Goal: Information Seeking & Learning: Check status

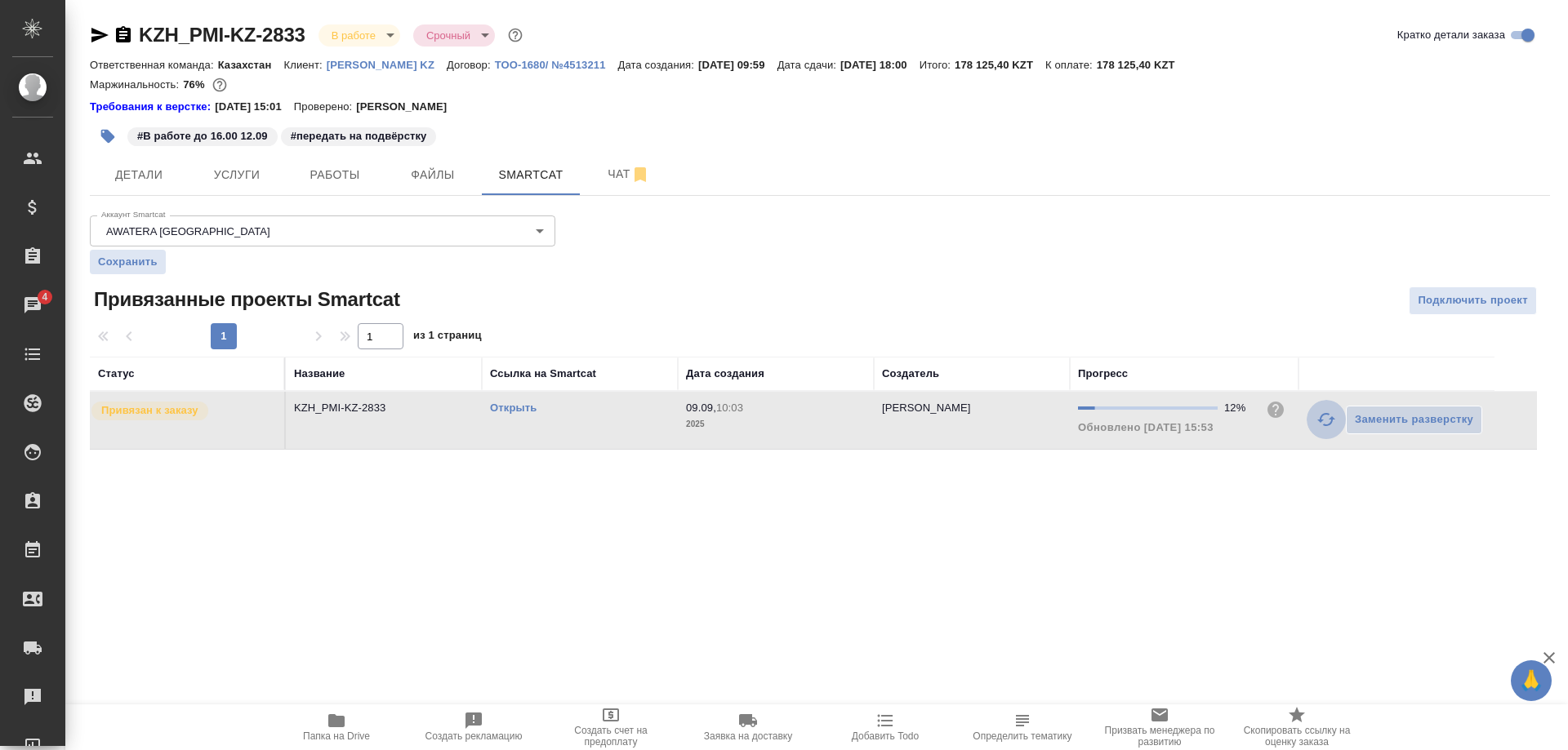
click at [1313, 417] on button "button" at bounding box center [1326, 419] width 40 height 40
click at [518, 409] on link "Открыть" at bounding box center [513, 408] width 47 height 13
click at [1323, 422] on icon "button" at bounding box center [1326, 419] width 18 height 13
click at [1313, 418] on button "button" at bounding box center [1326, 419] width 40 height 40
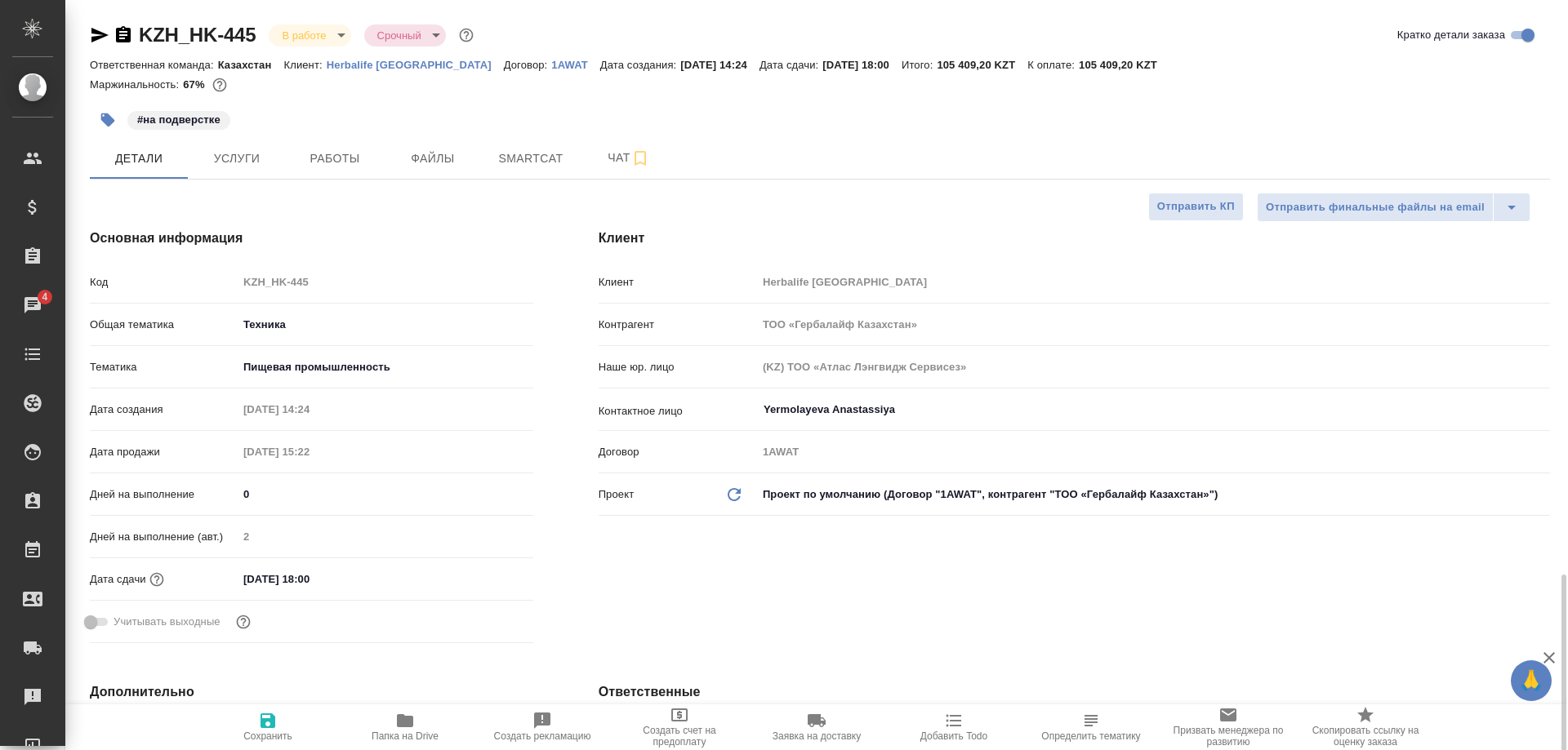
select select "RU"
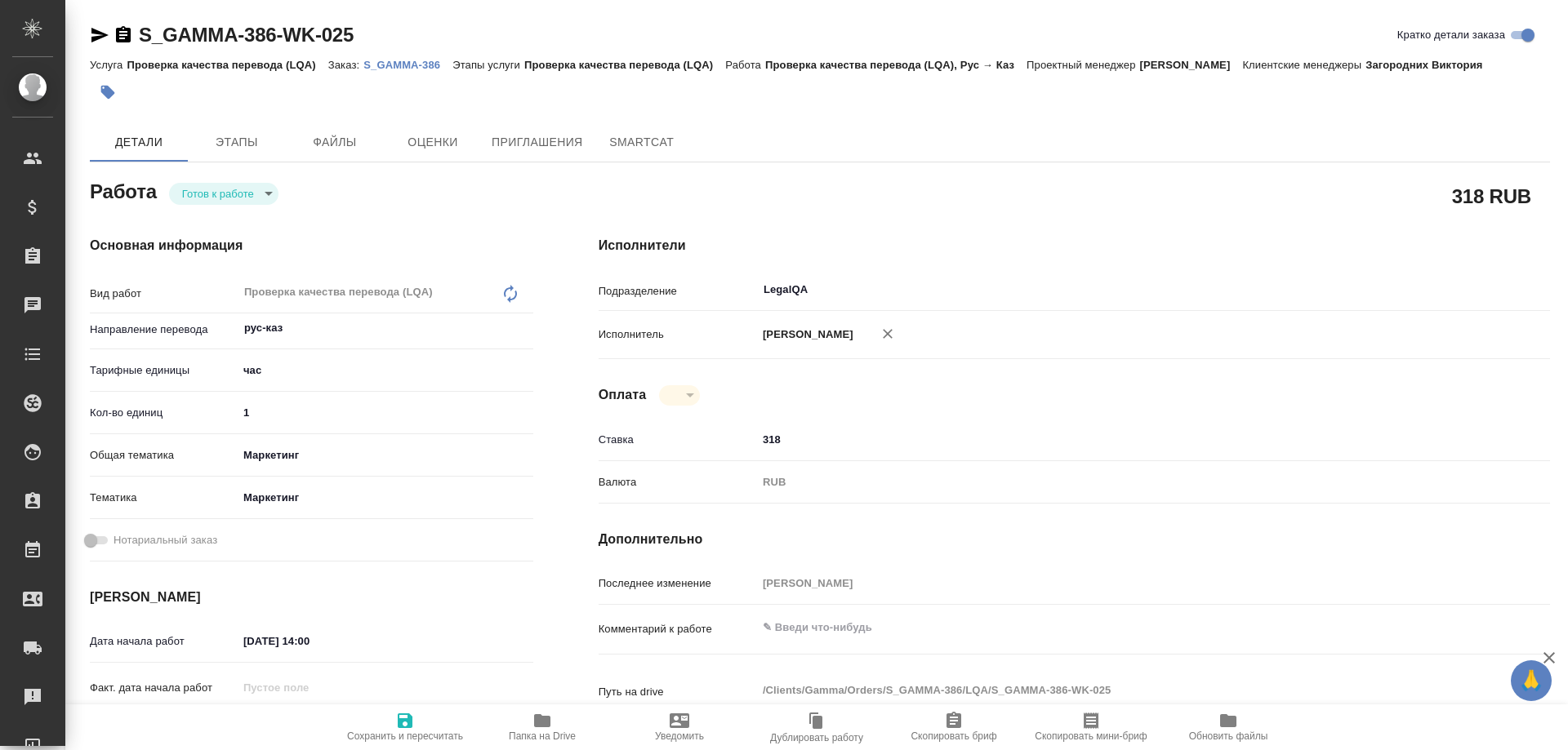
type textarea "x"
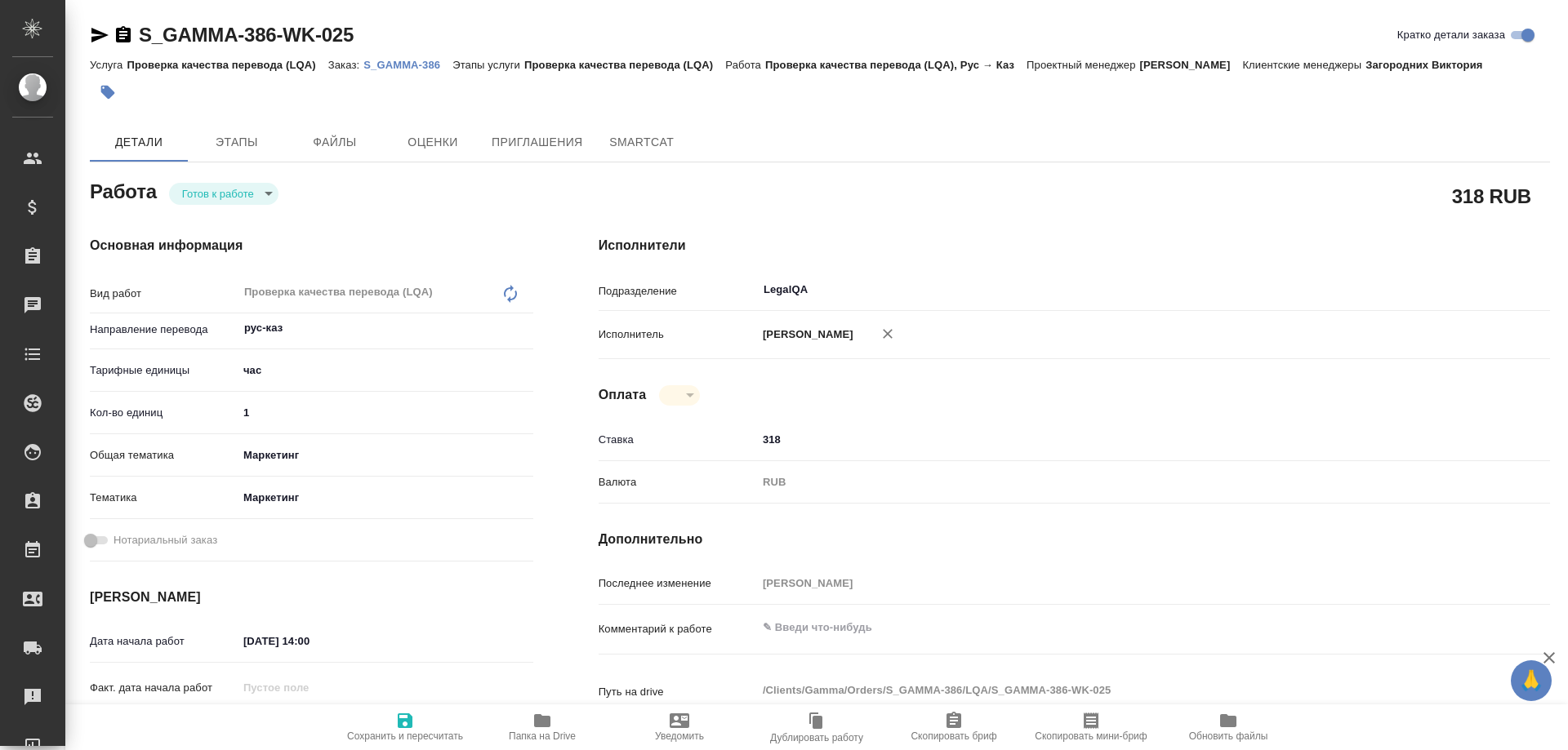
type textarea "x"
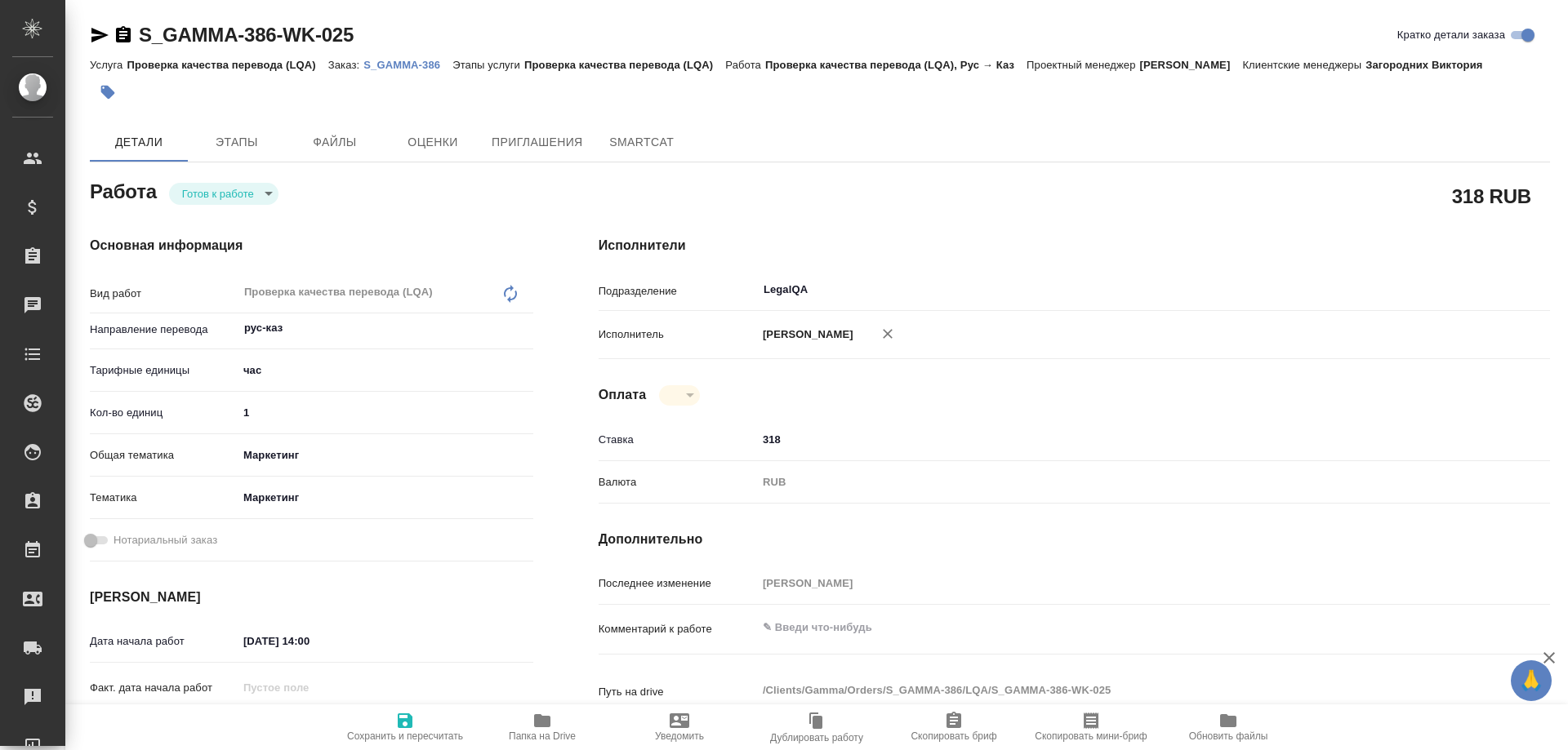
type textarea "x"
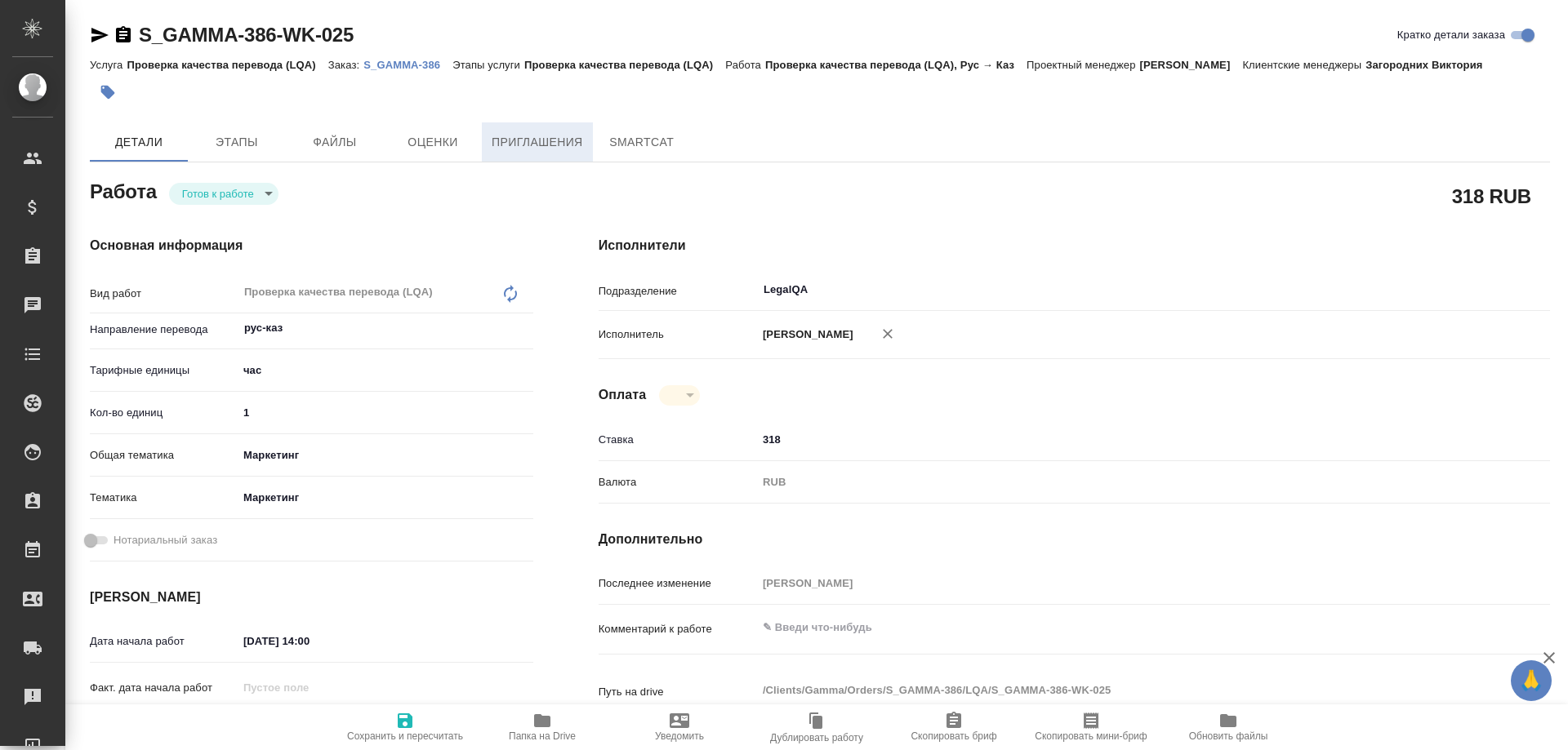
type textarea "x"
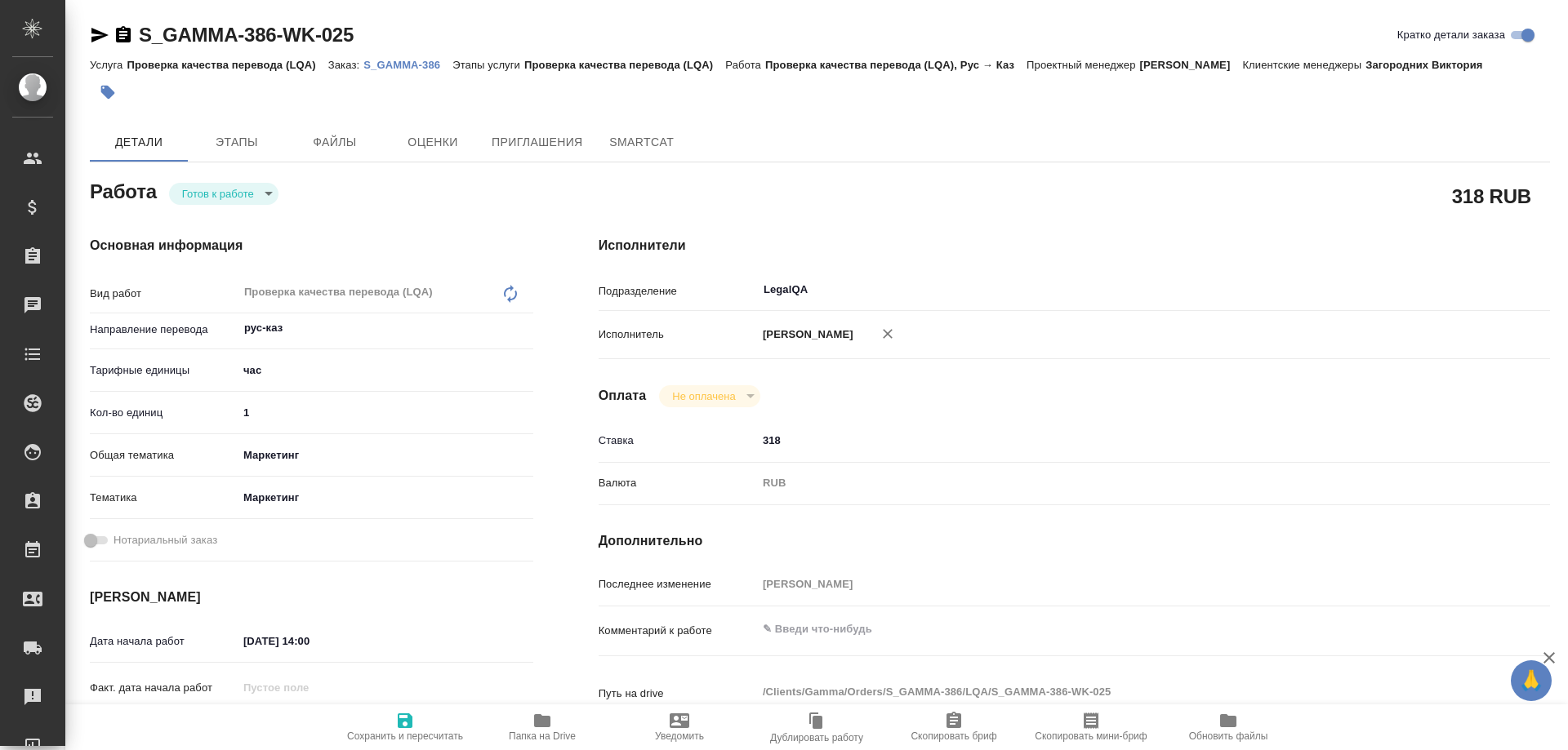
type textarea "x"
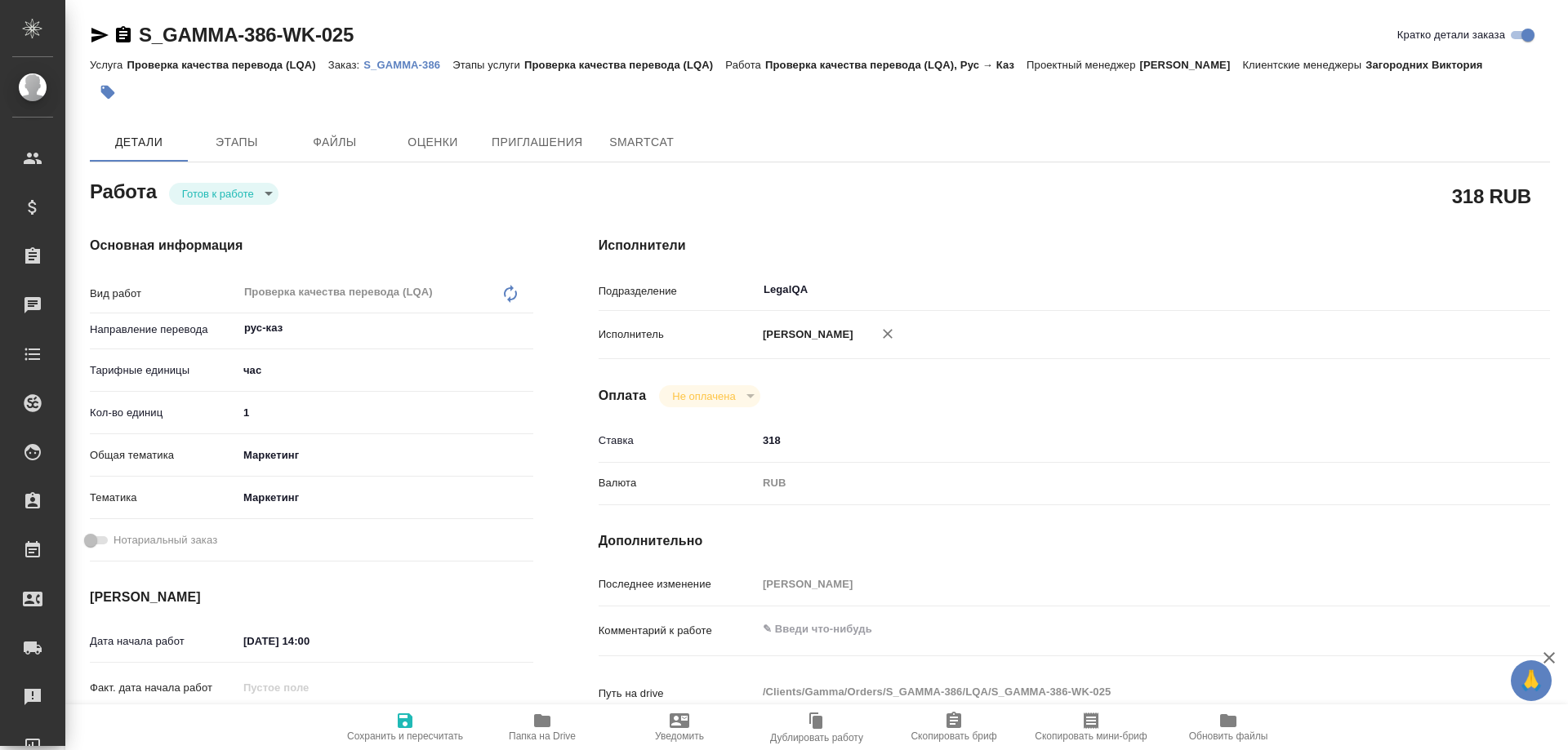
type textarea "x"
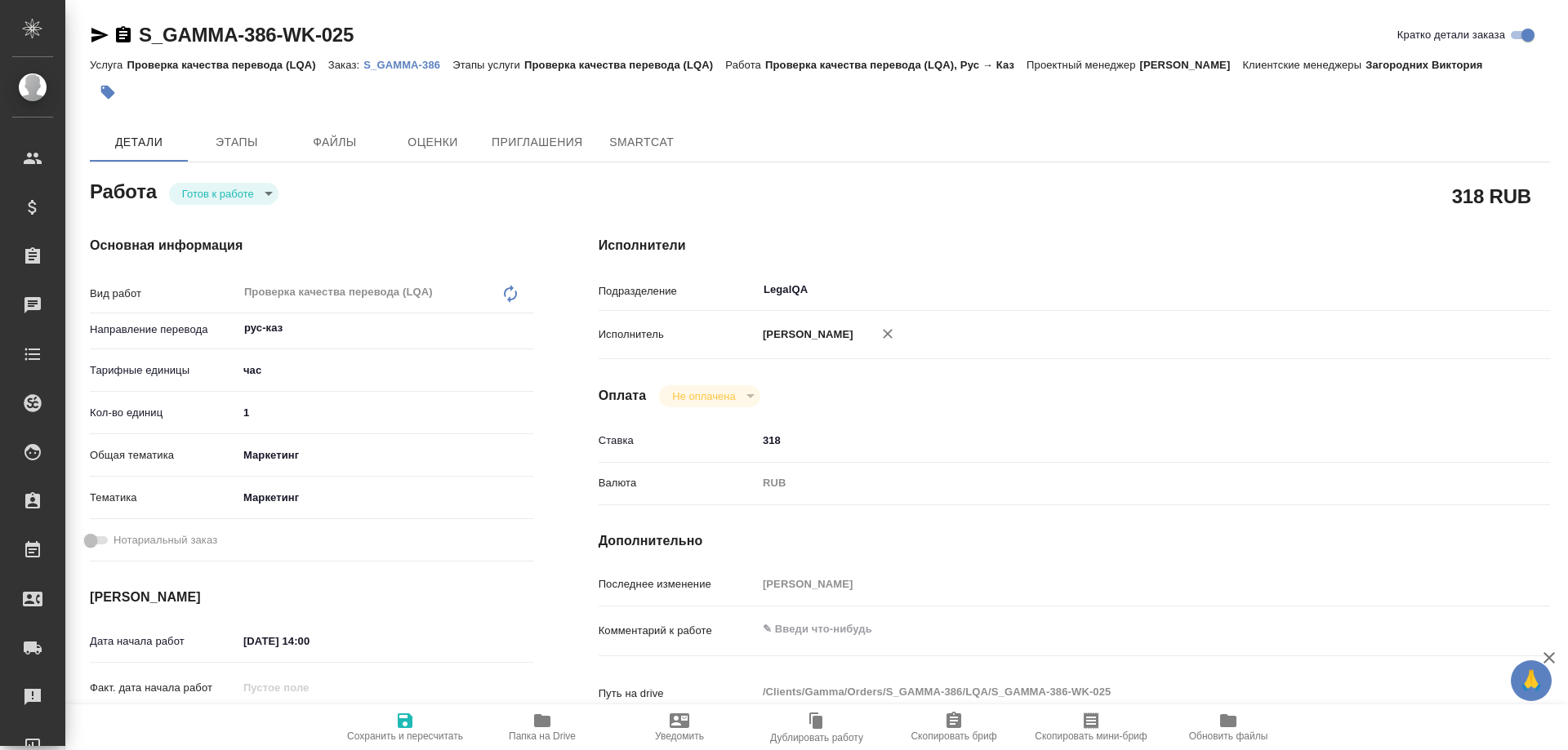
click at [421, 67] on p "S_GAMMA-386" at bounding box center [408, 65] width 89 height 13
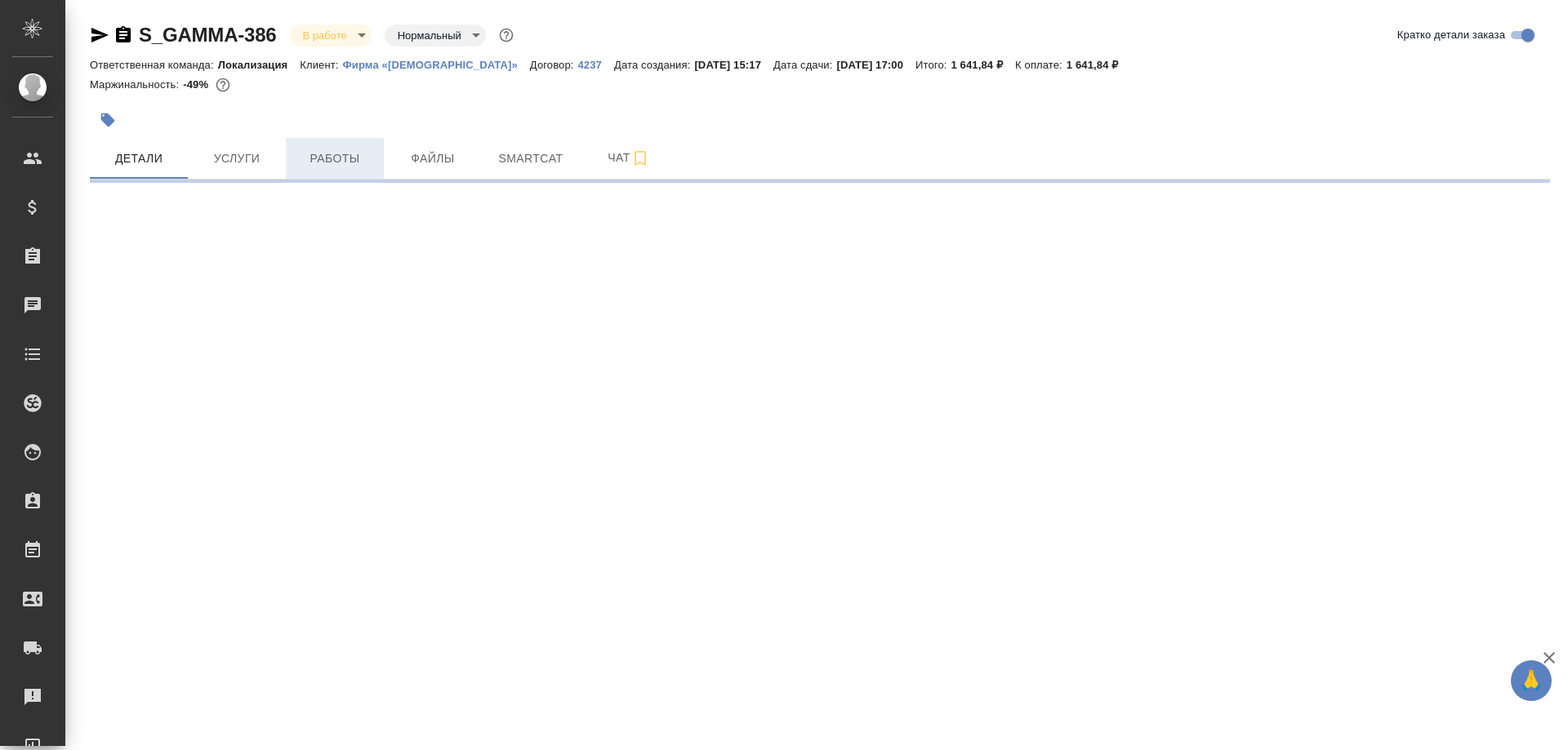
select select "RU"
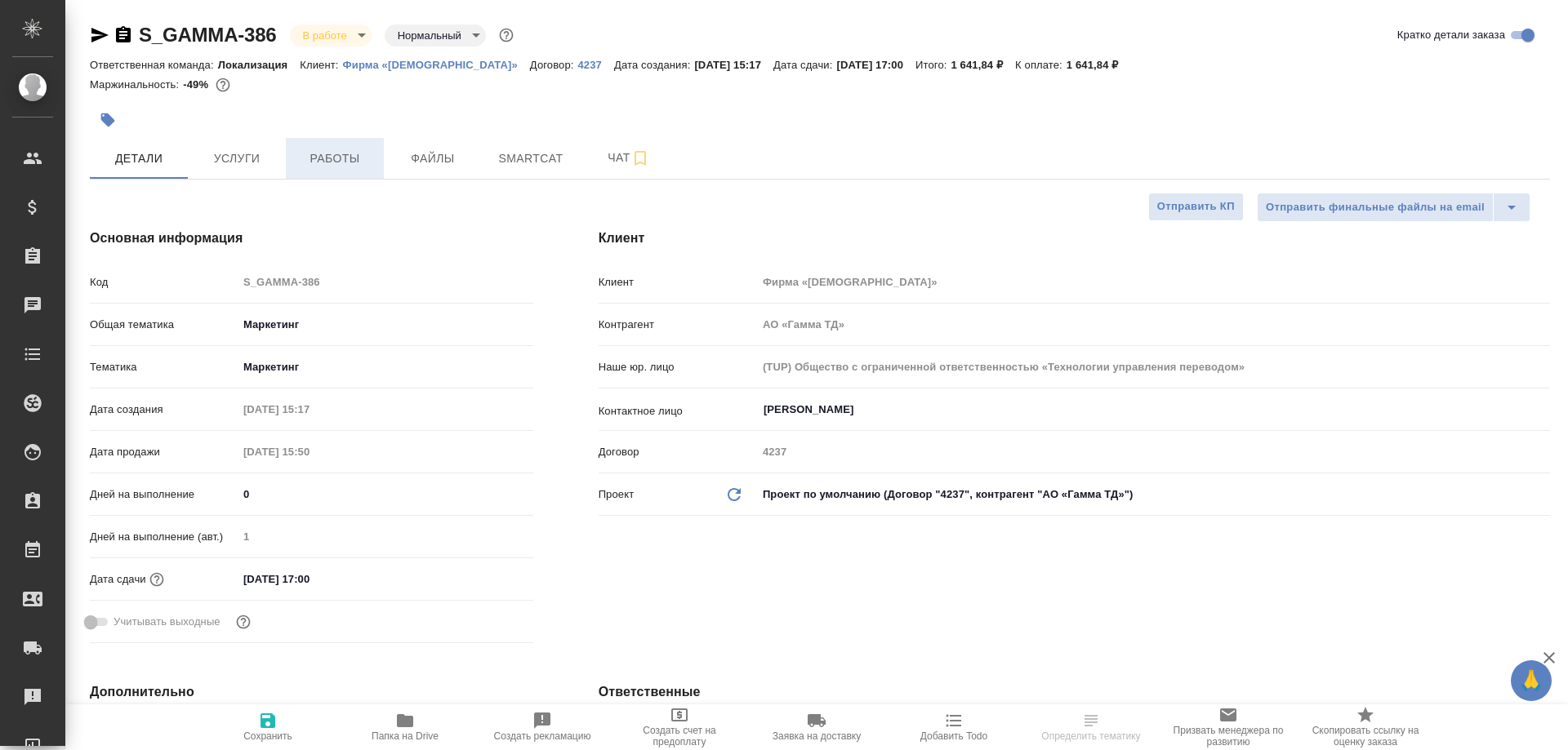
type textarea "x"
click at [335, 154] on span "Работы" at bounding box center [334, 158] width 78 height 21
type input "[PERSON_NAME]"
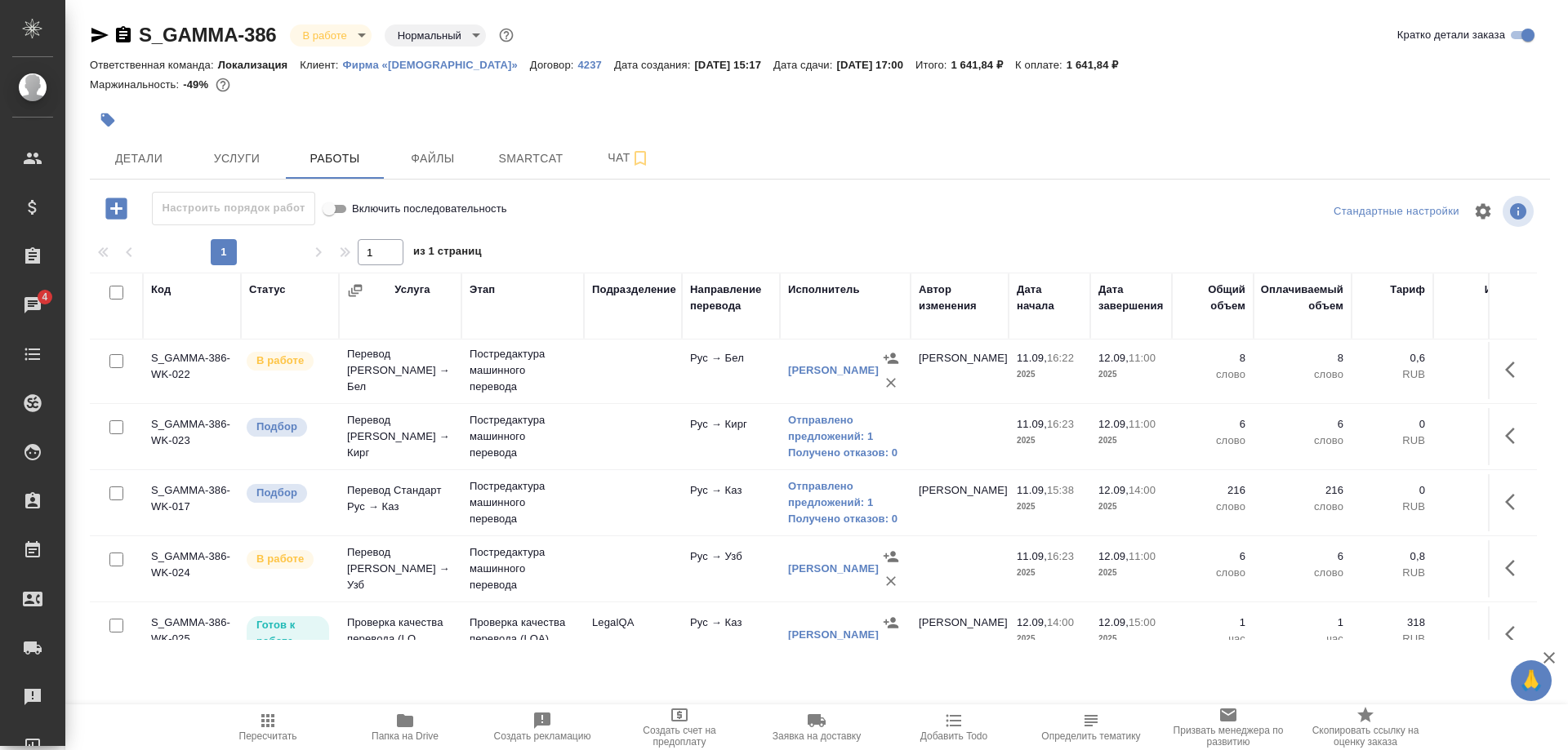
scroll to position [170, 0]
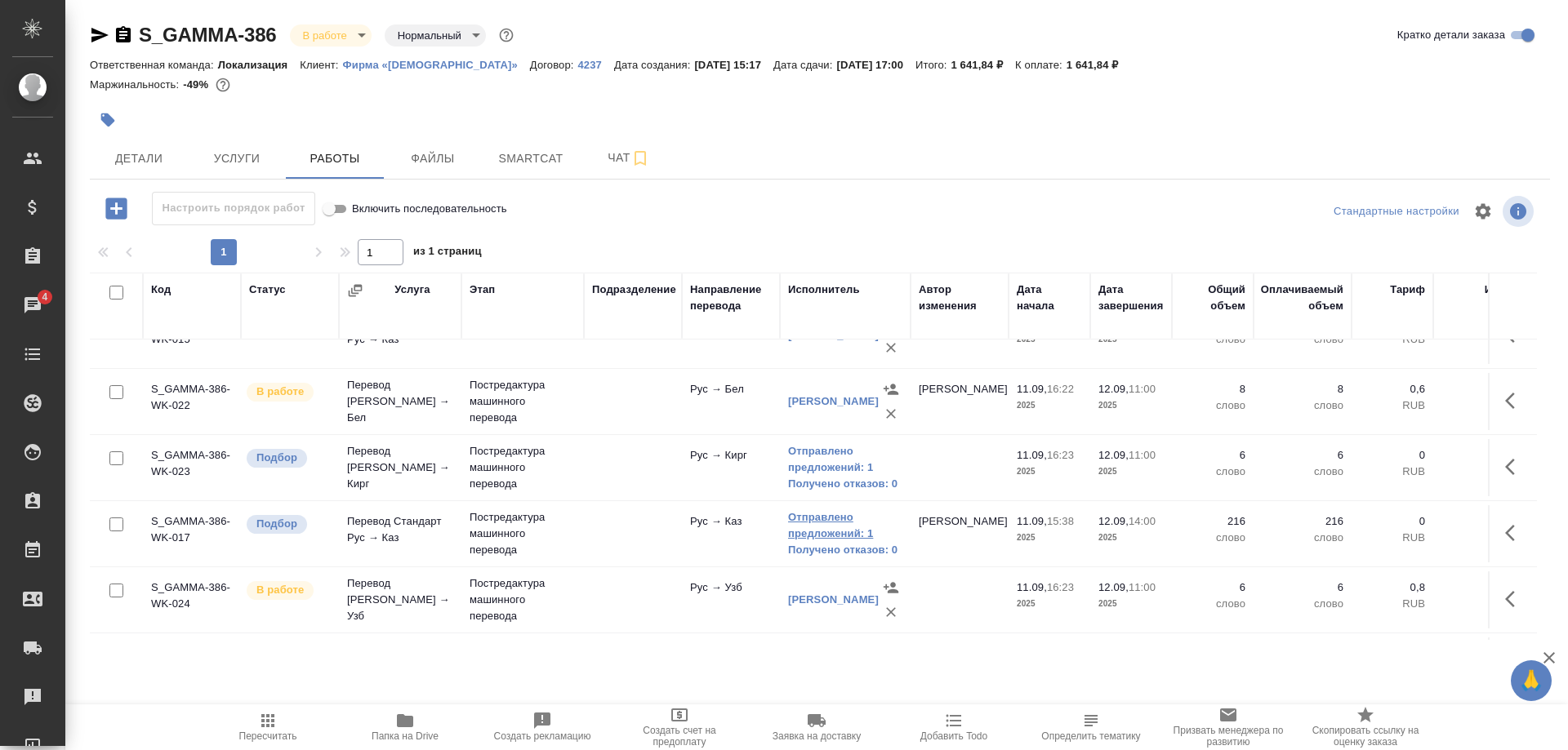
click at [805, 523] on link "Отправлено предложений: 1" at bounding box center [845, 525] width 114 height 32
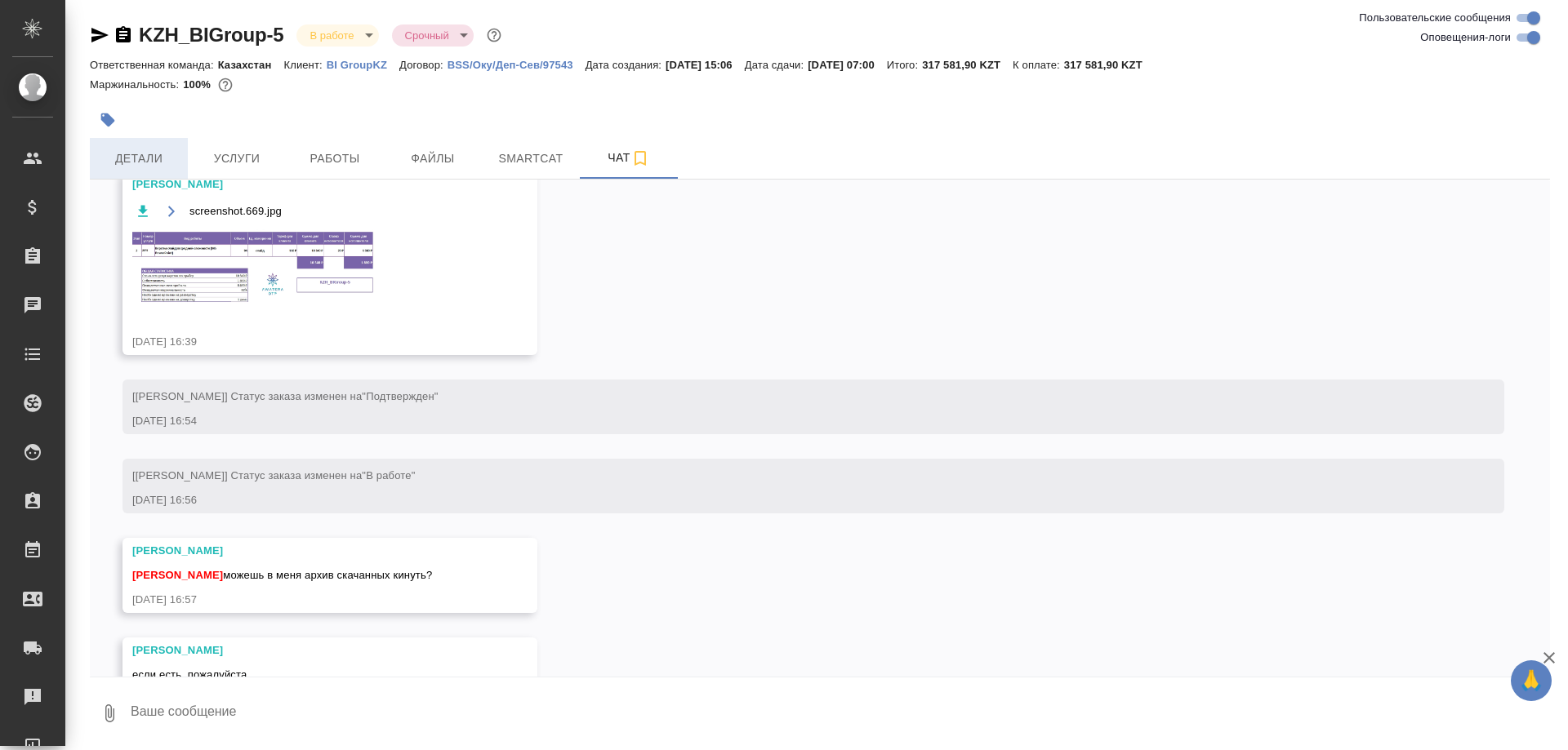
scroll to position [2383, 0]
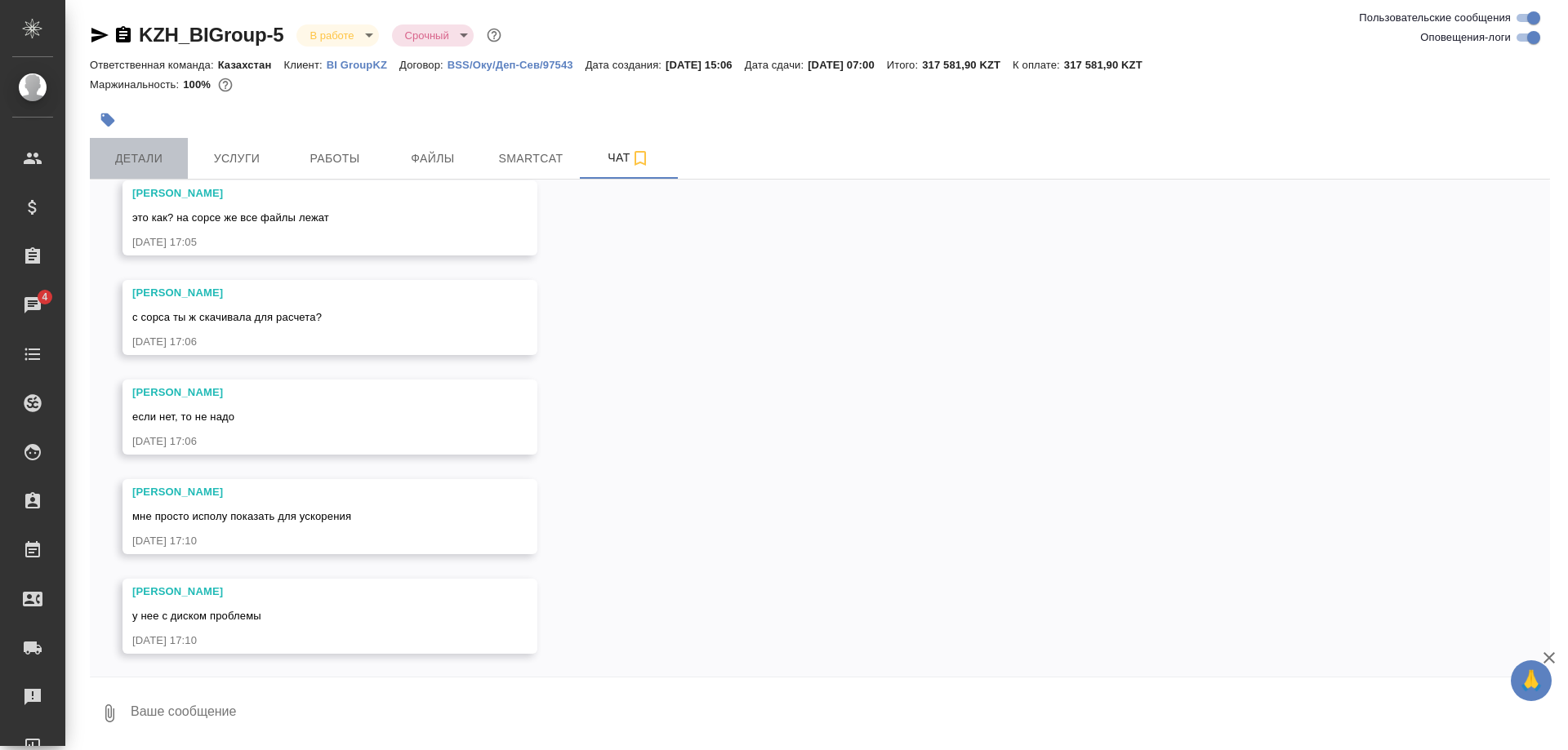
click at [139, 166] on span "Детали" at bounding box center [138, 158] width 78 height 21
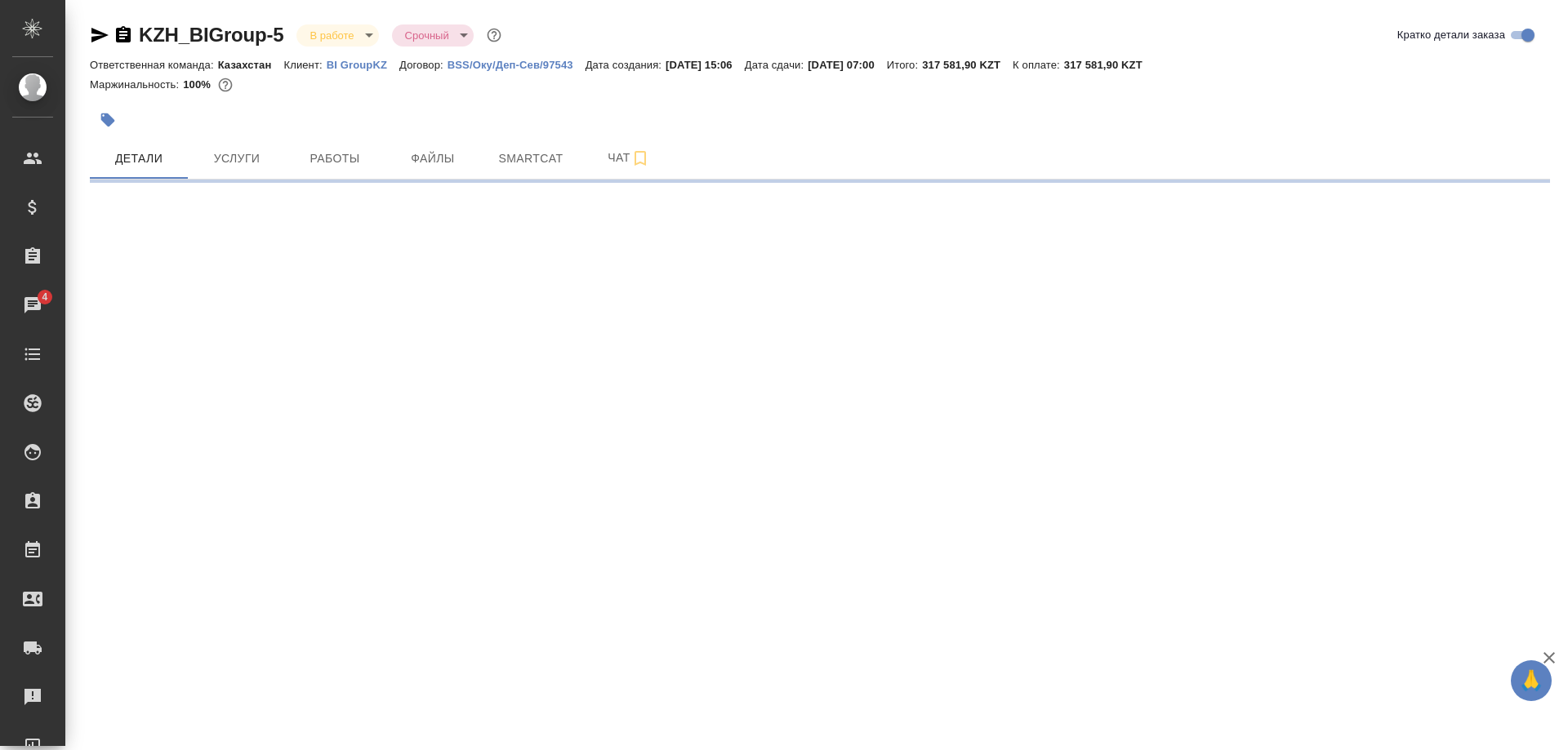
select select "RU"
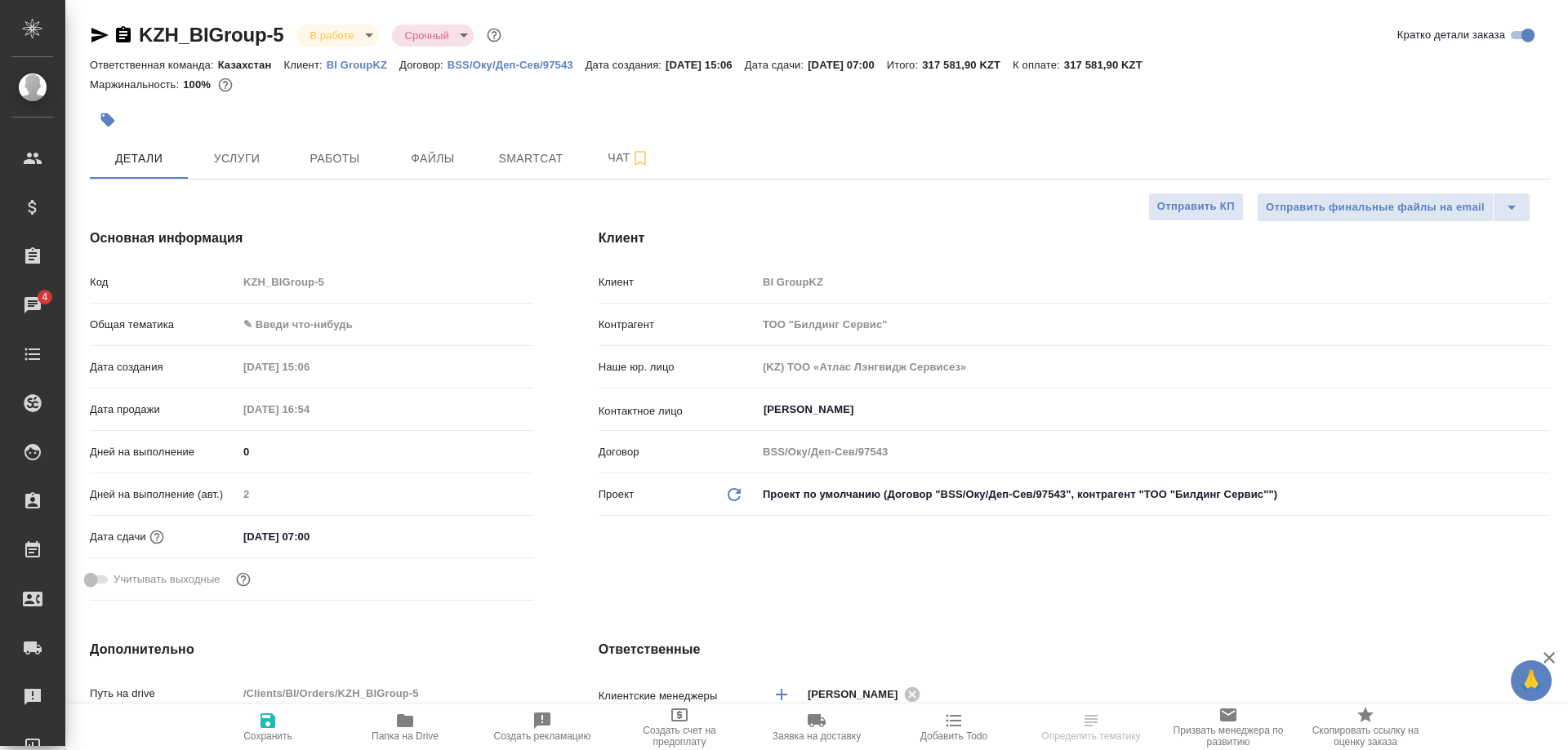
type textarea "x"
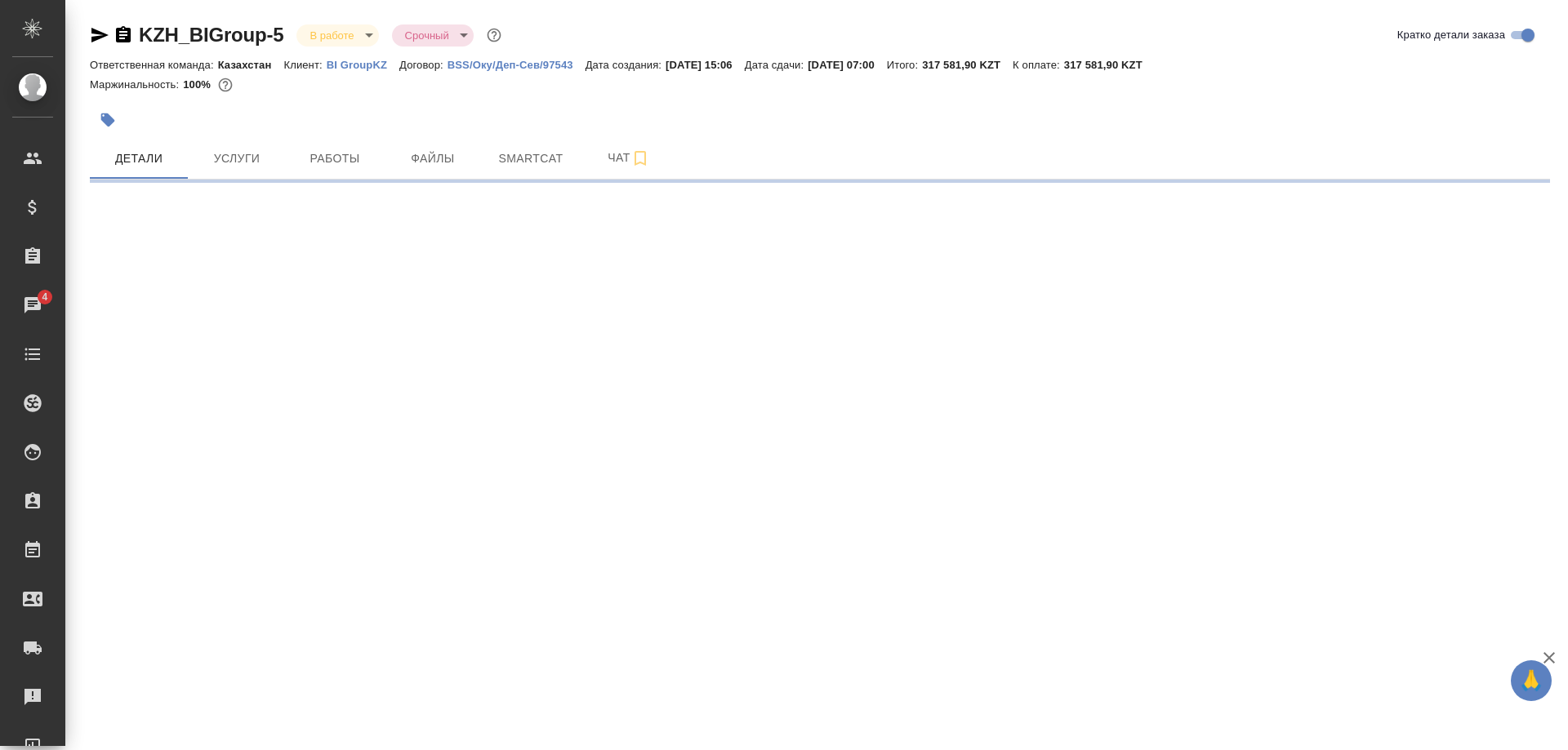
click at [397, 723] on div ".cls-1 fill:#fff; AWATERA [PERSON_NAME] Спецификации Заказы 4 Чаты Todo Проекты…" at bounding box center [784, 375] width 1568 height 750
select select "RU"
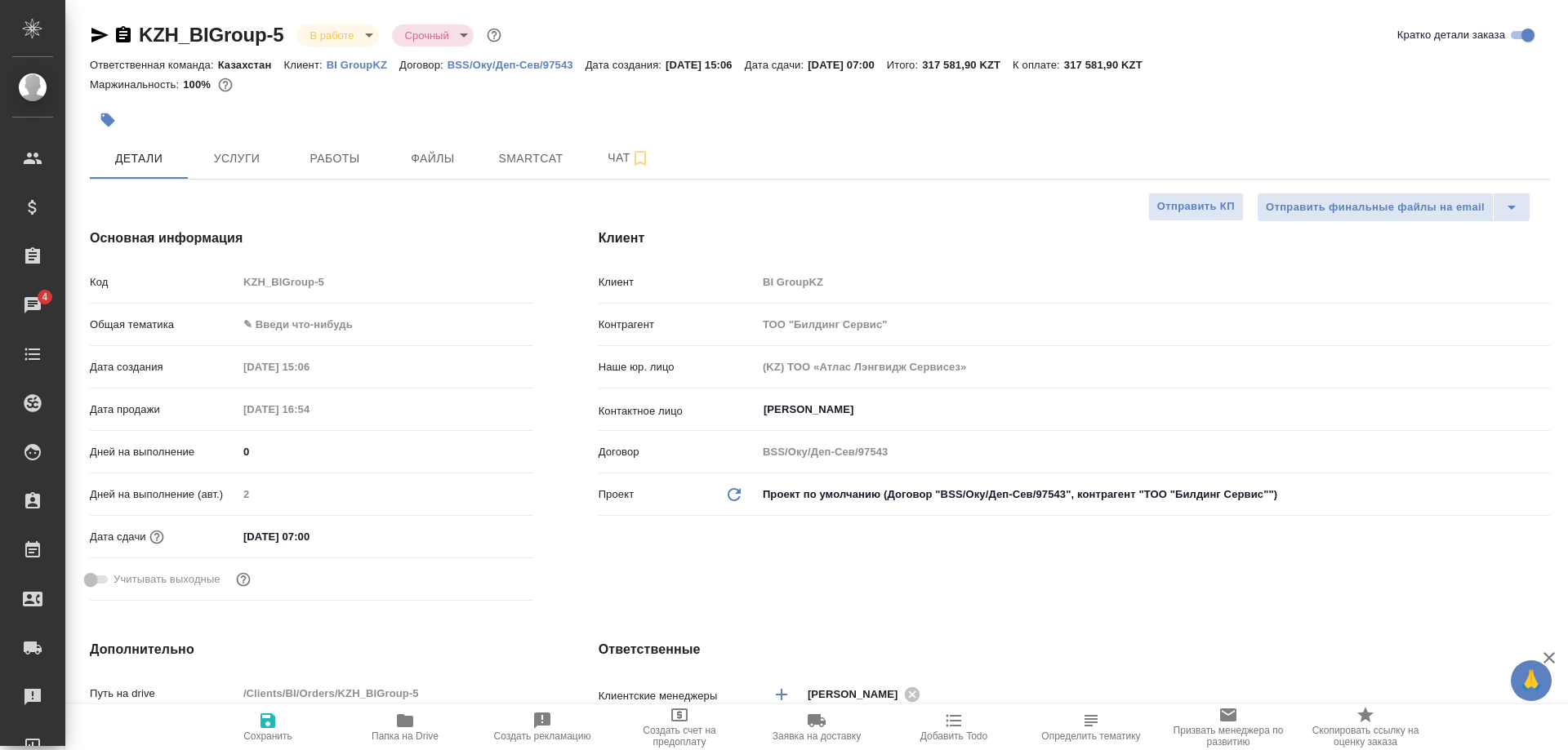
type textarea "x"
click at [416, 726] on span "Папка на Drive" at bounding box center [404, 727] width 118 height 31
type textarea "x"
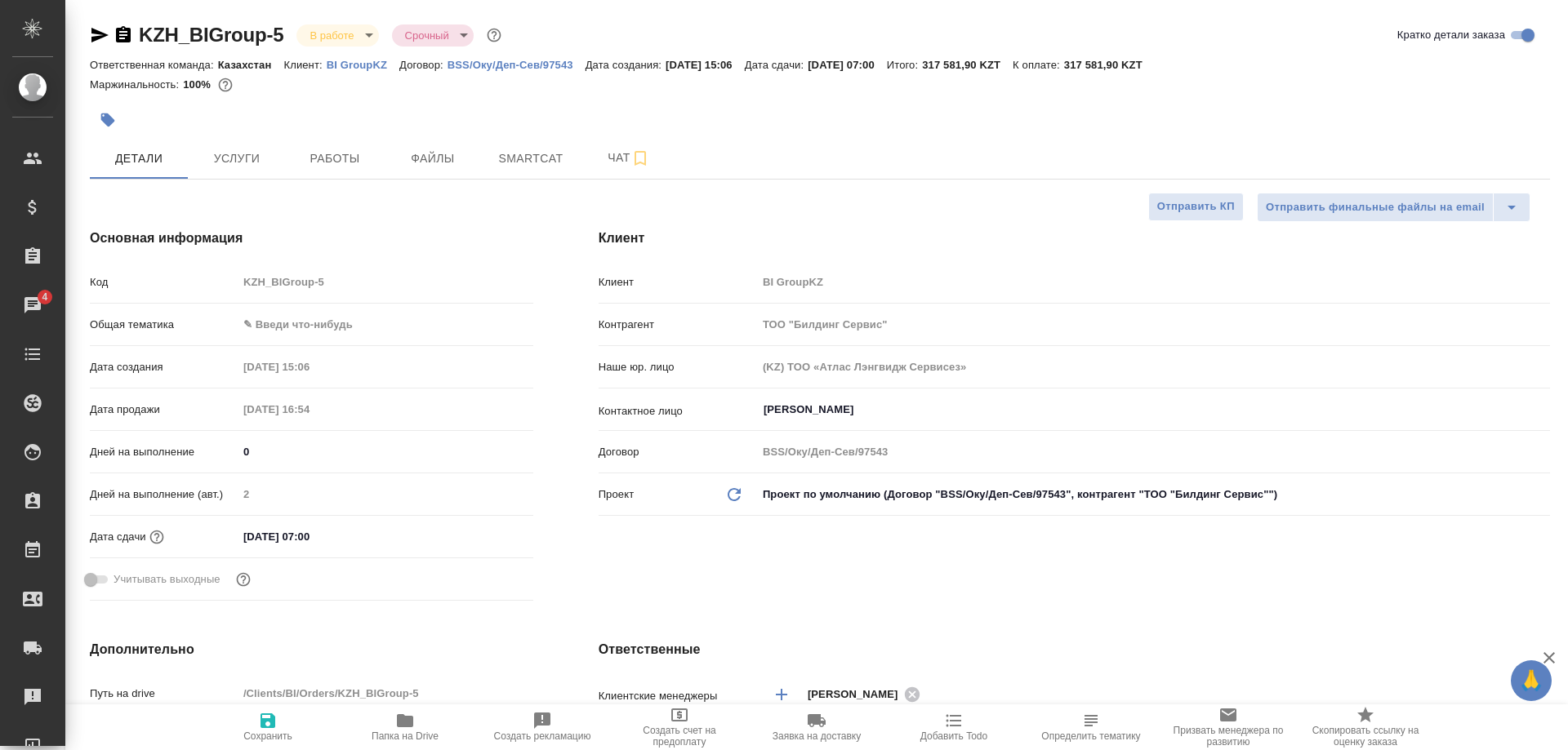
type textarea "x"
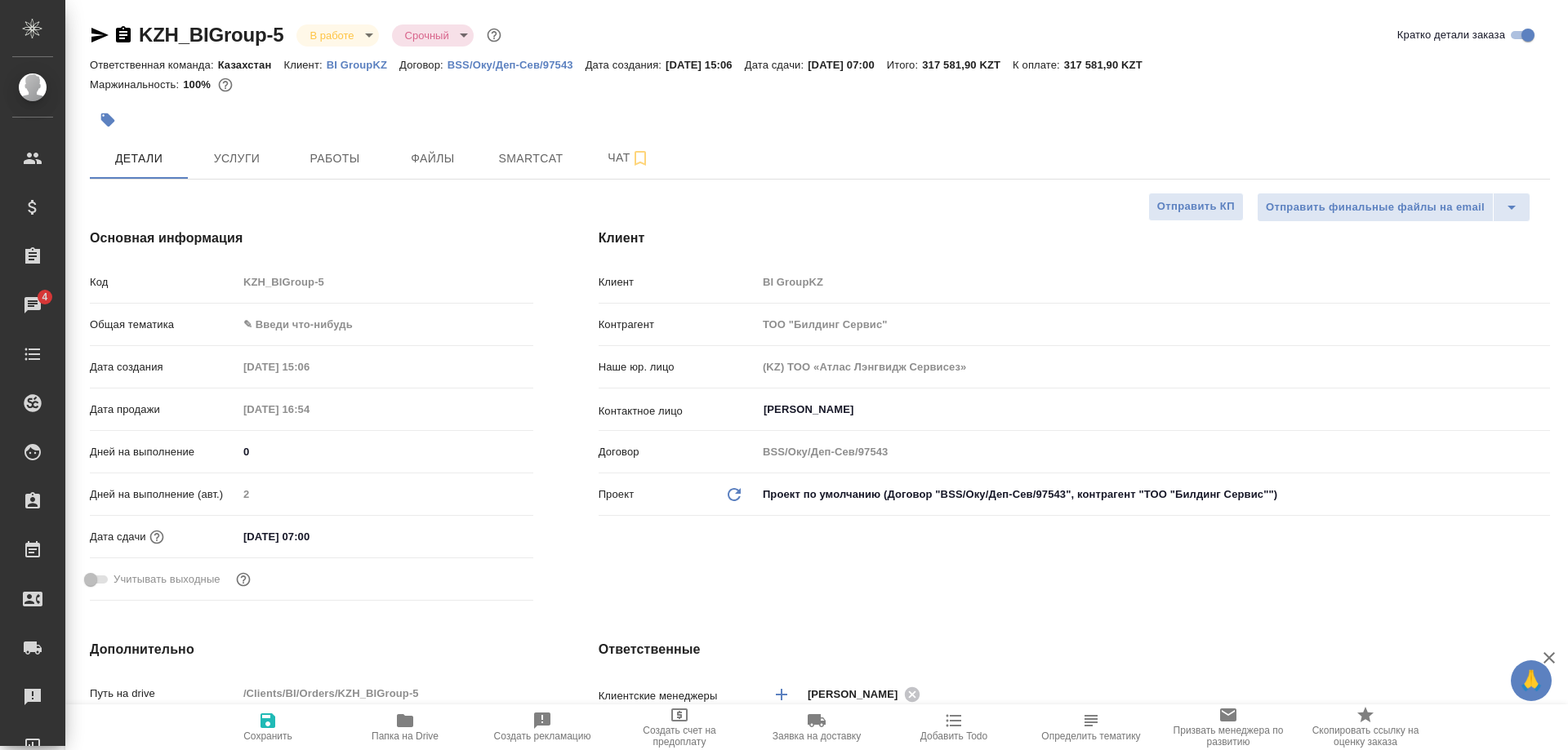
type textarea "x"
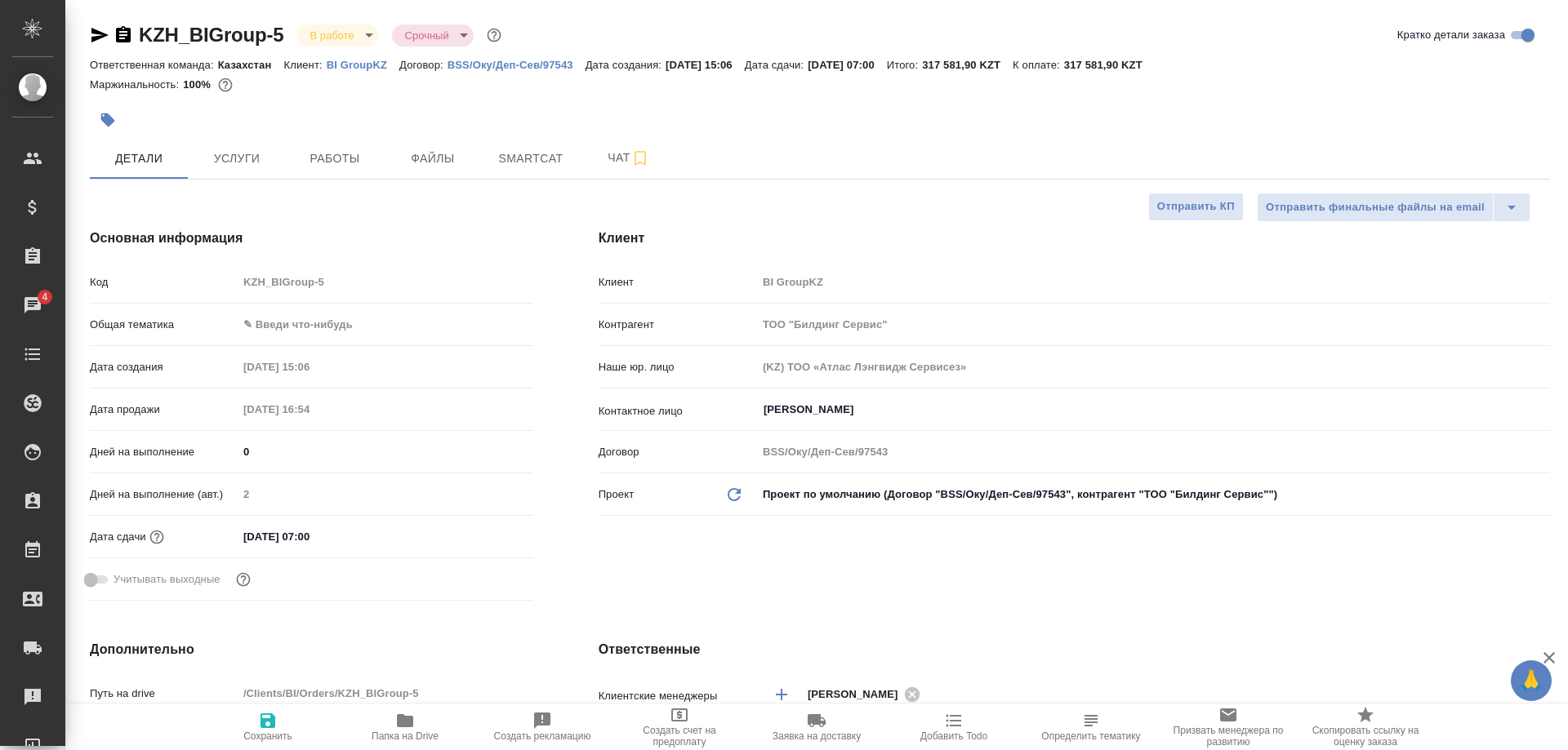
type textarea "x"
click at [1431, 115] on div at bounding box center [819, 120] width 1460 height 36
type textarea "x"
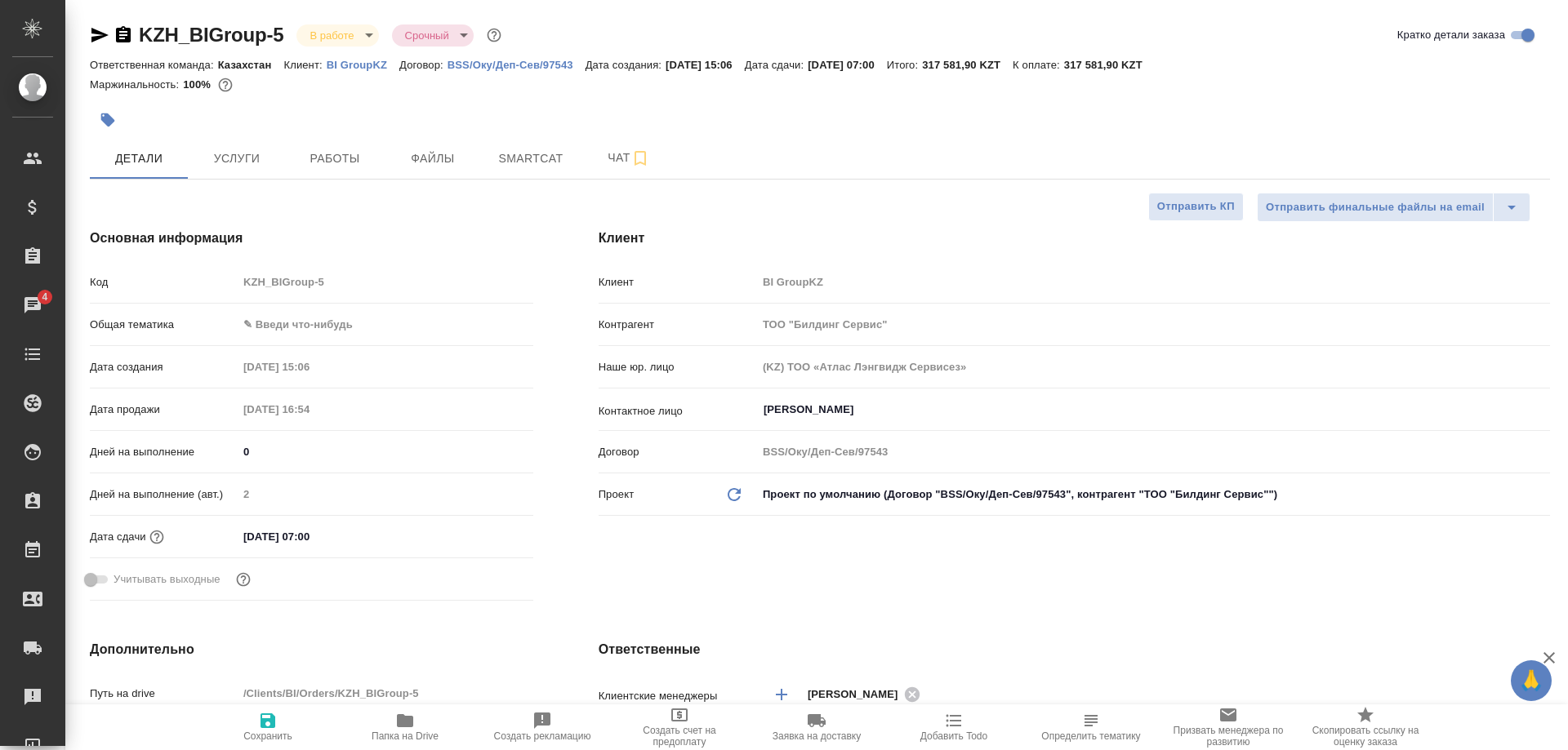
type textarea "x"
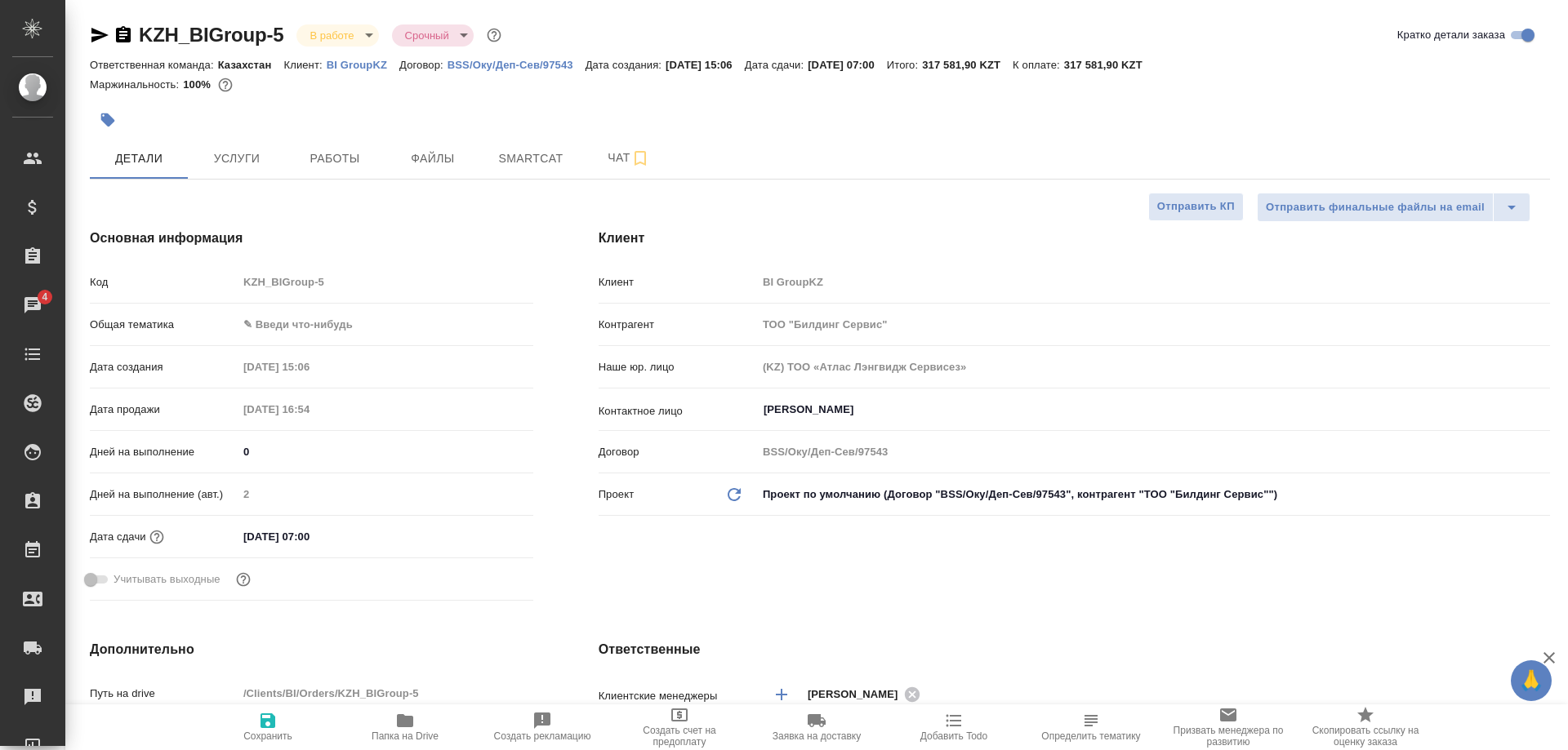
type textarea "x"
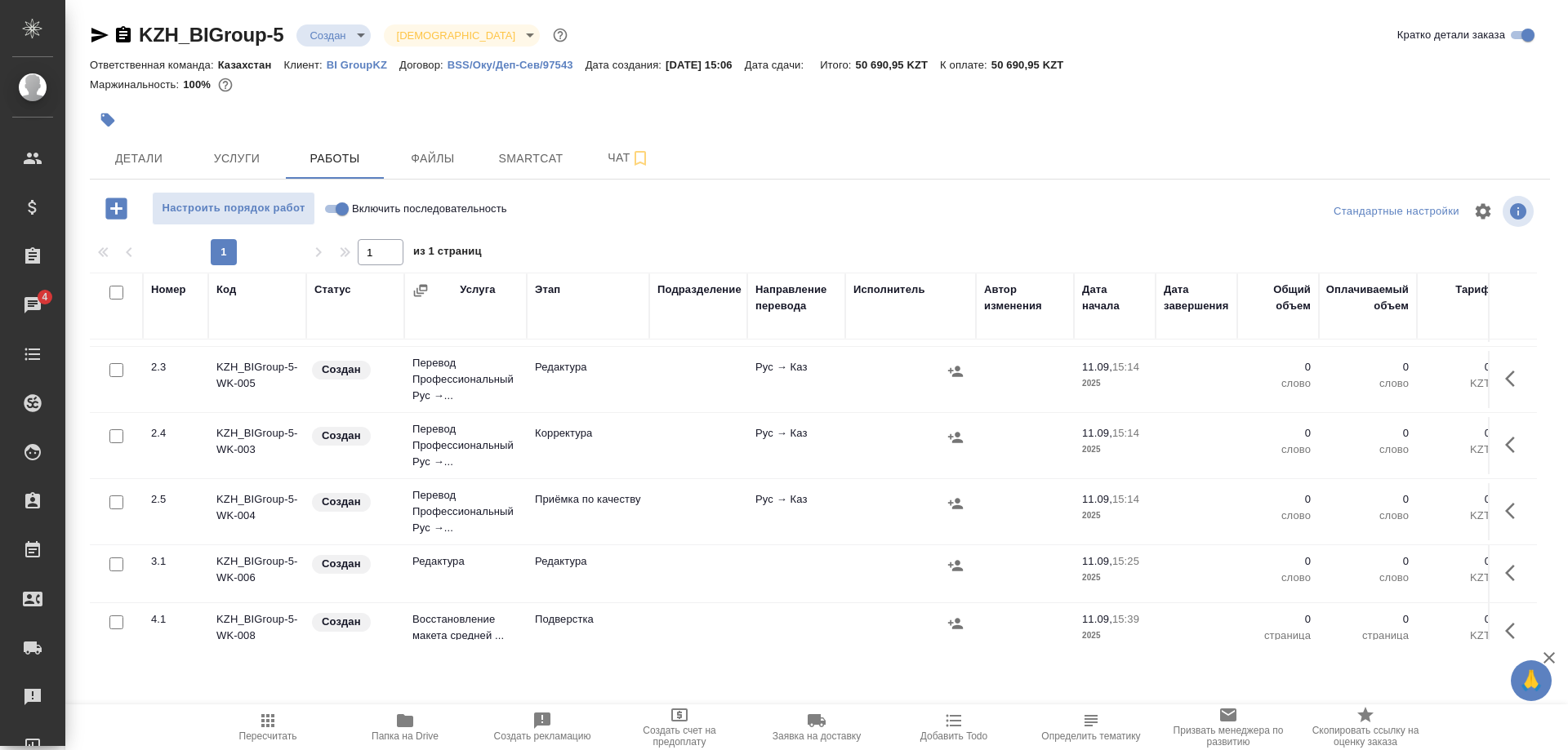
scroll to position [329, 0]
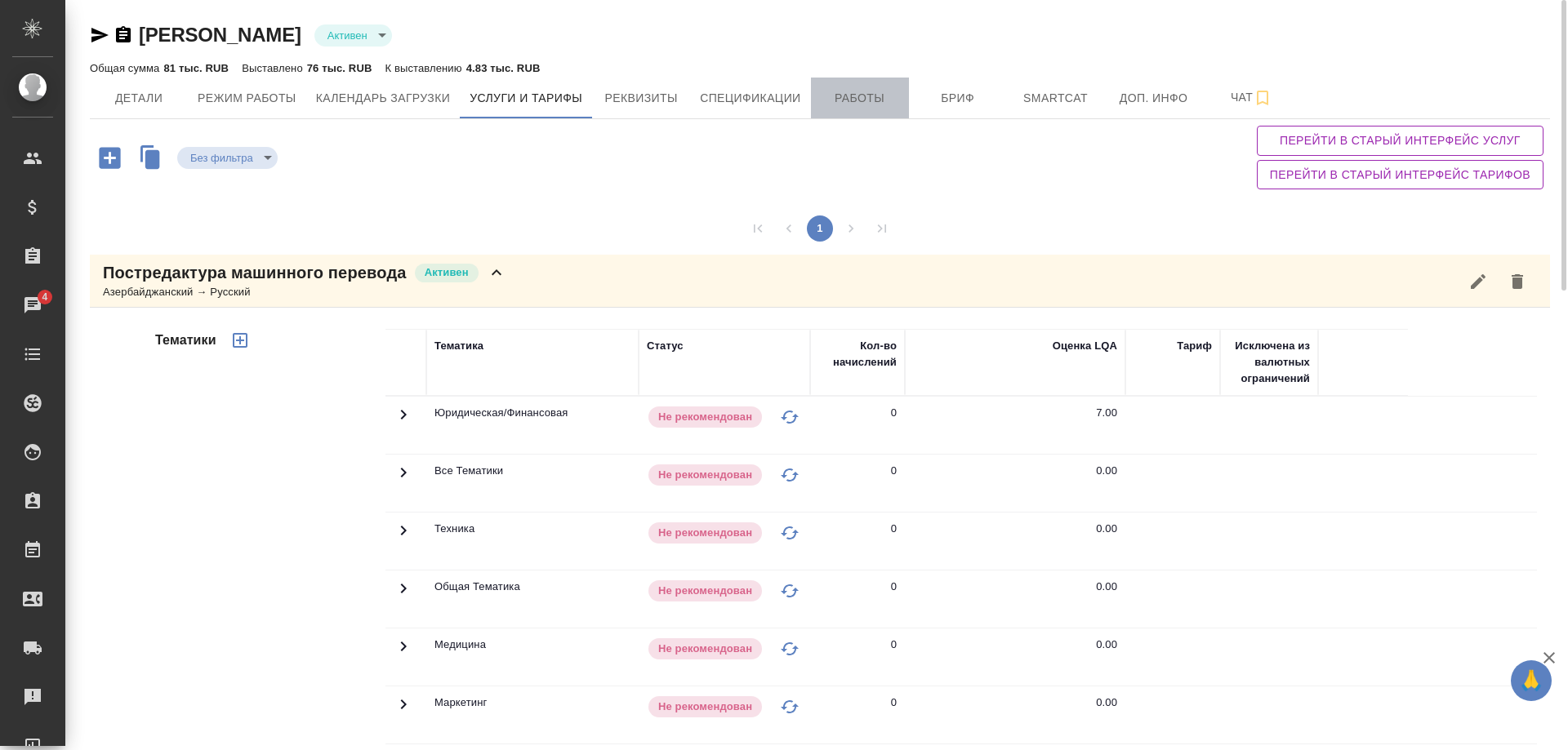
click at [841, 95] on span "Работы" at bounding box center [860, 98] width 78 height 21
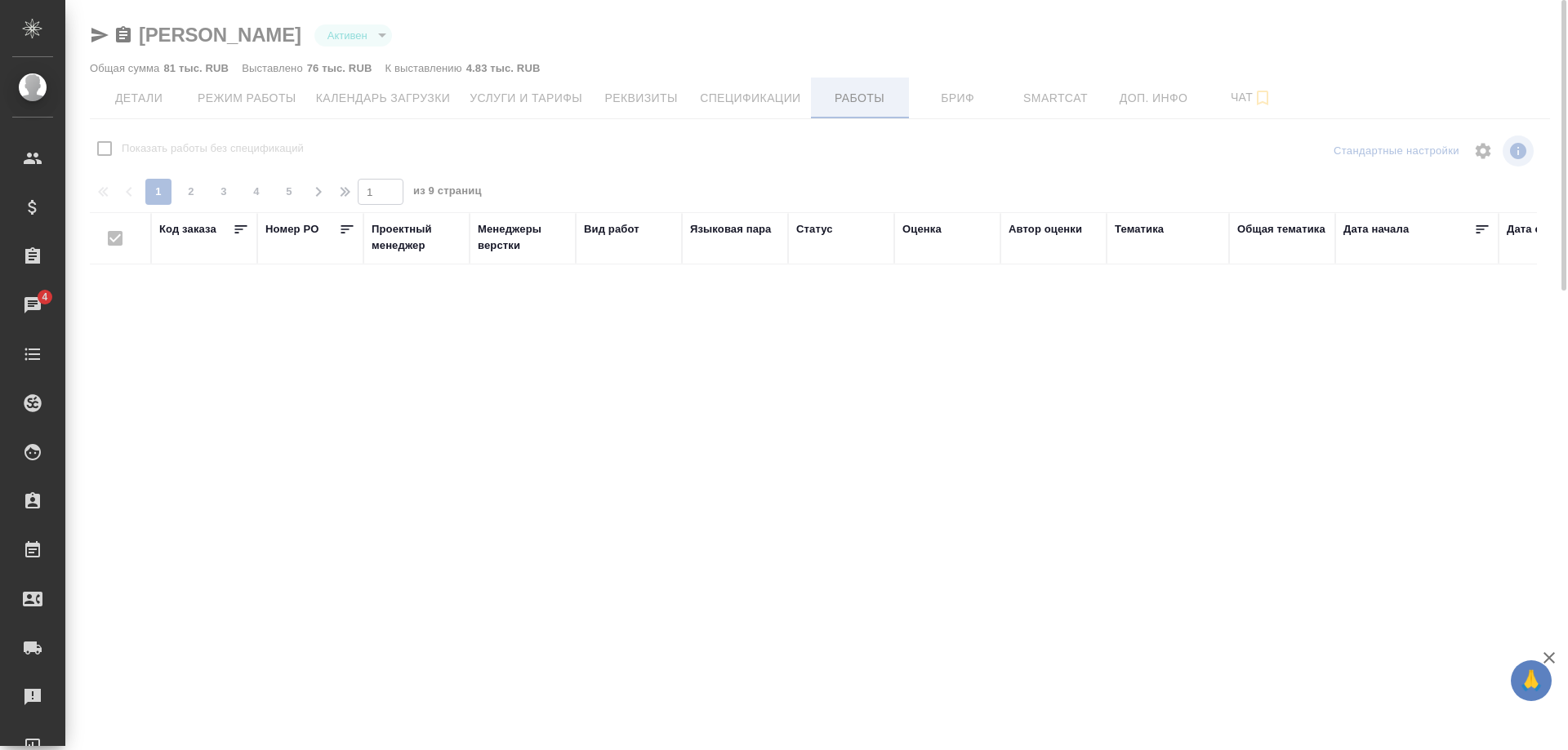
checkbox input "false"
